Goal: Check status

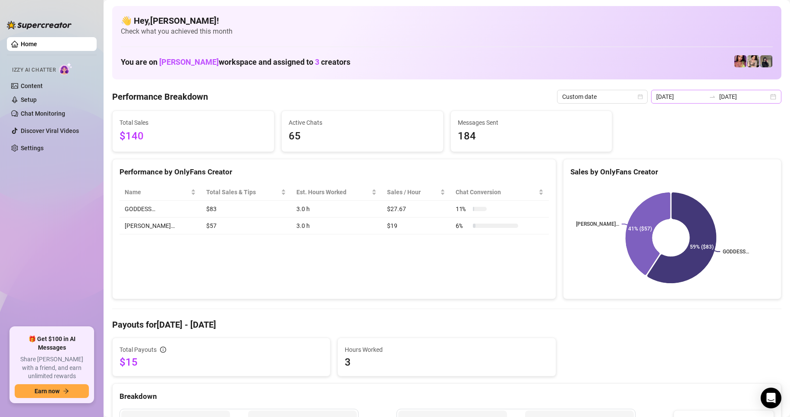
click at [765, 97] on div "[DATE] [DATE]" at bounding box center [716, 97] width 130 height 14
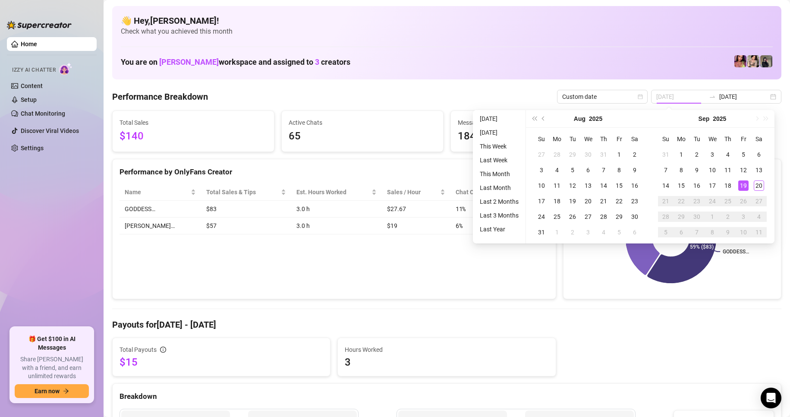
click at [743, 188] on div "19" at bounding box center [743, 185] width 10 height 10
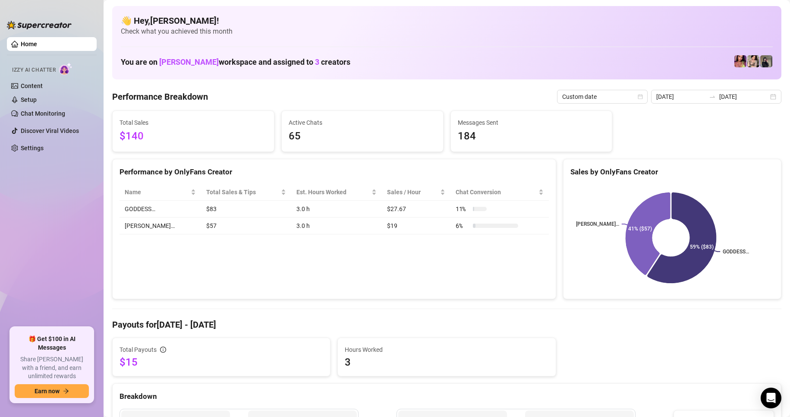
click at [141, 212] on td "GODDESS…" at bounding box center [160, 209] width 82 height 17
click at [765, 95] on div "[DATE] [DATE]" at bounding box center [716, 97] width 130 height 14
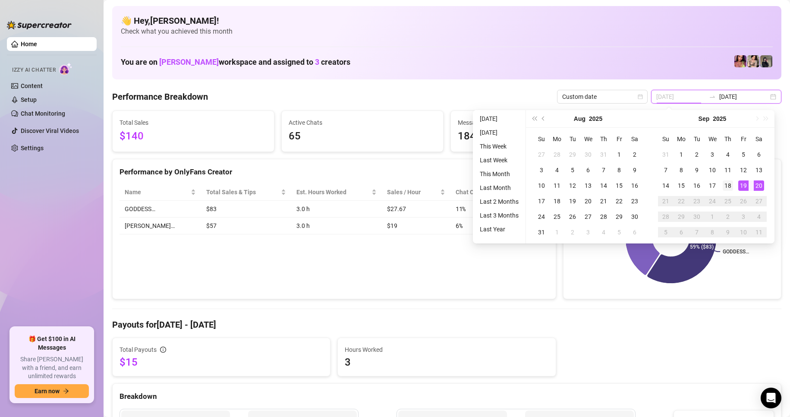
type input "[DATE]"
click at [731, 187] on div "18" at bounding box center [727, 185] width 10 height 10
click at [731, 186] on div "18" at bounding box center [727, 185] width 10 height 10
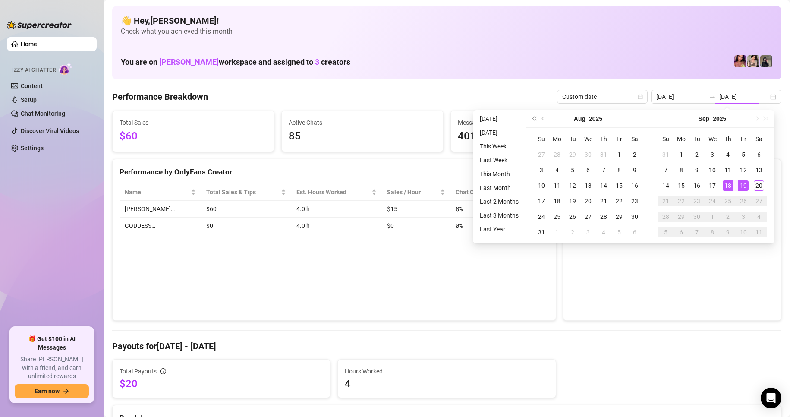
type input "[DATE]"
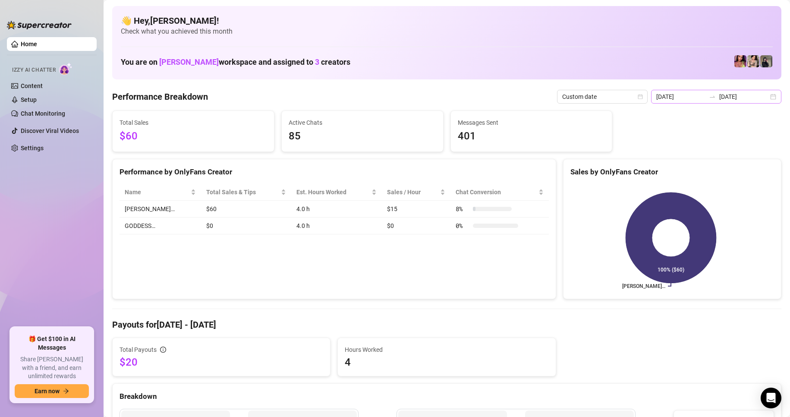
click at [765, 100] on div "[DATE] [DATE]" at bounding box center [716, 97] width 130 height 14
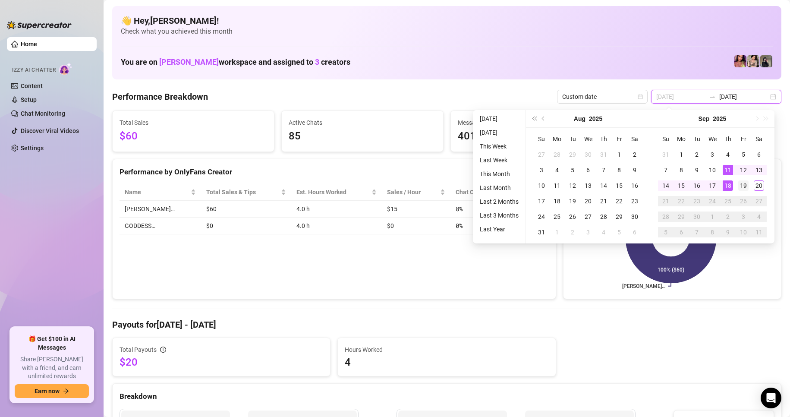
type input "[DATE]"
click at [743, 183] on div "19" at bounding box center [743, 185] width 10 height 10
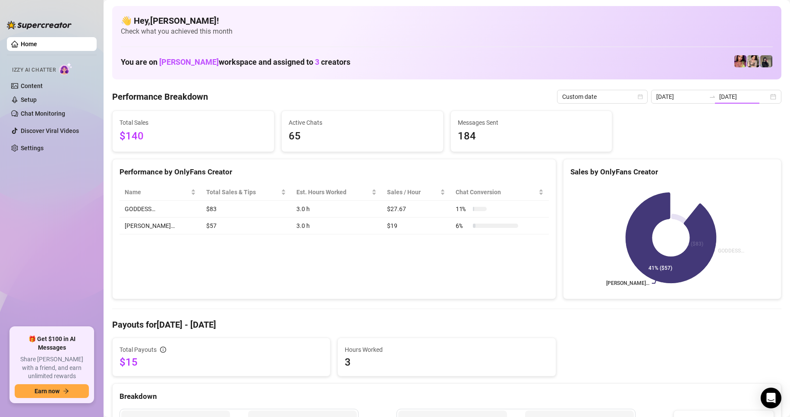
type input "[DATE]"
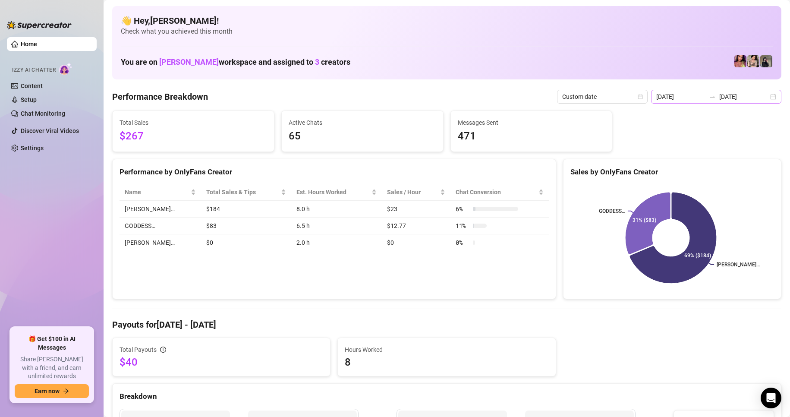
click at [761, 96] on div "[DATE] [DATE]" at bounding box center [716, 97] width 130 height 14
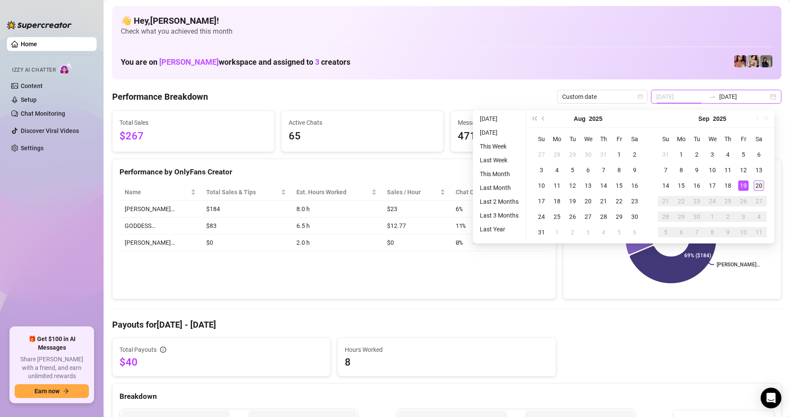
type input "[DATE]"
click at [761, 188] on div "20" at bounding box center [758, 185] width 10 height 10
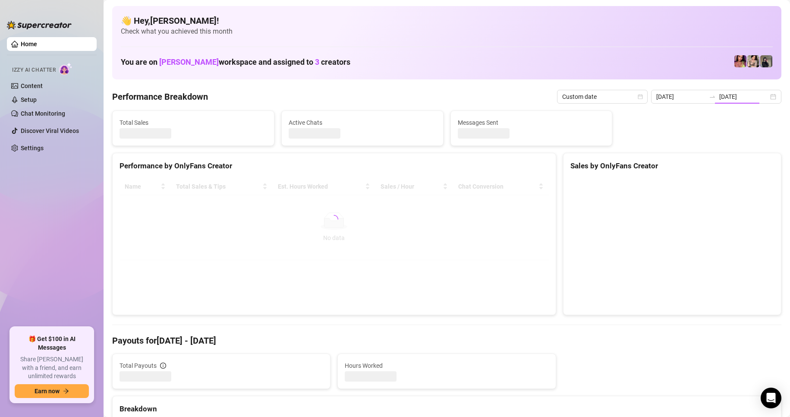
type input "[DATE]"
